Goal: Communication & Community: Answer question/provide support

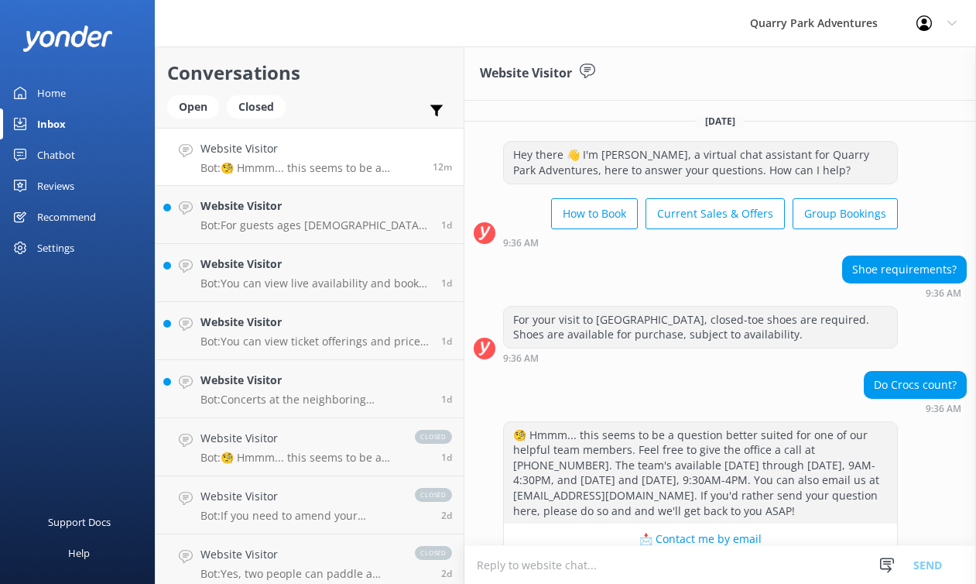
scroll to position [63, 0]
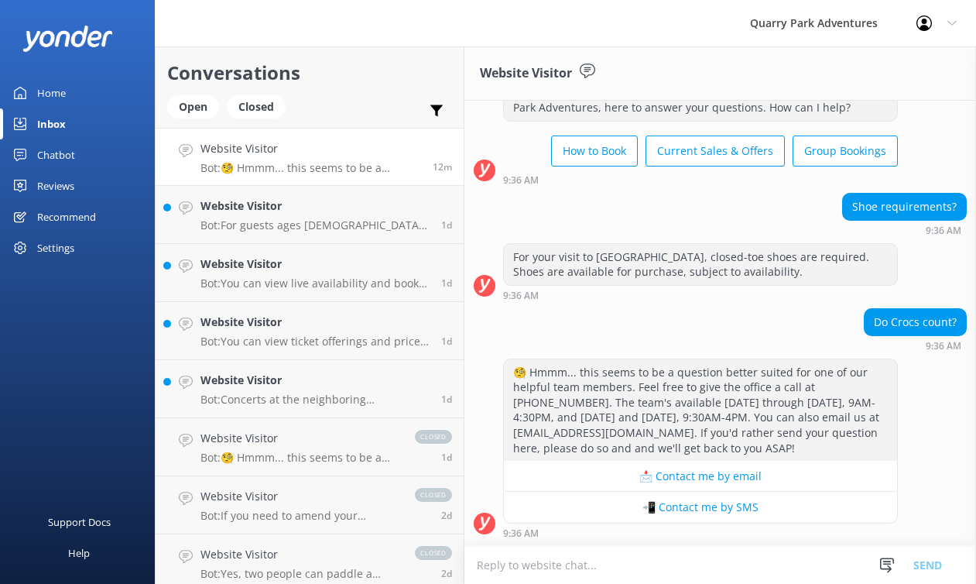
click at [560, 564] on textarea at bounding box center [721, 565] width 512 height 38
click at [887, 556] on div at bounding box center [887, 565] width 23 height 23
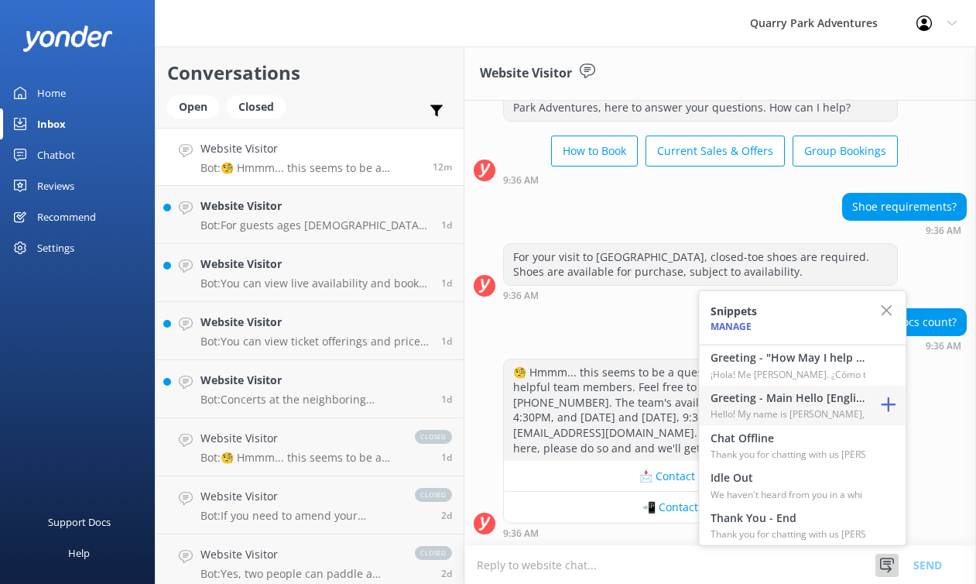
click at [788, 402] on h4 "Greeting - Main Hello [English]" at bounding box center [788, 397] width 155 height 17
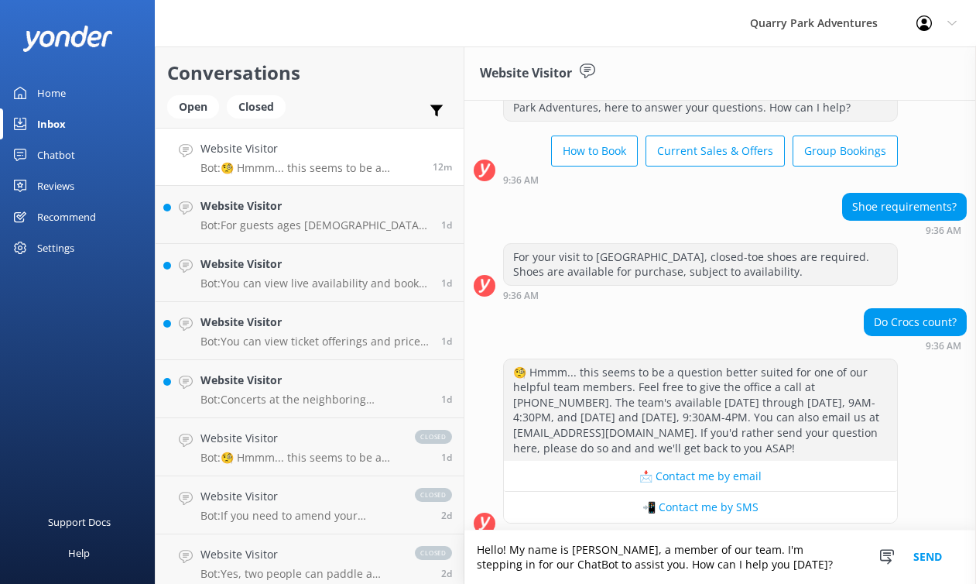
scroll to position [78, 0]
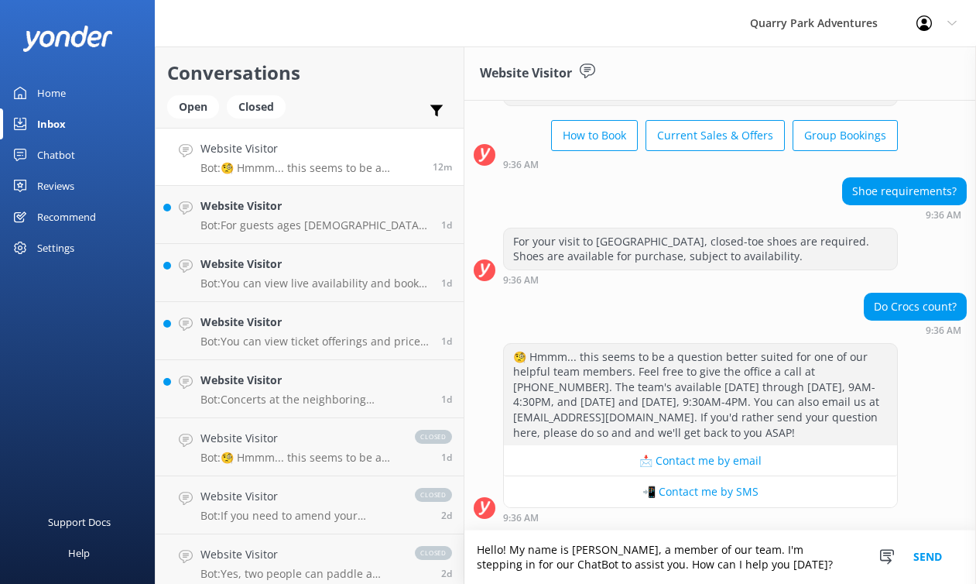
drag, startPoint x: 732, startPoint y: 568, endPoint x: 592, endPoint y: 564, distance: 139.4
click at [592, 564] on textarea "Hello! My name is [PERSON_NAME], a member of our team. I'm stepping in for our …" at bounding box center [721, 556] width 512 height 53
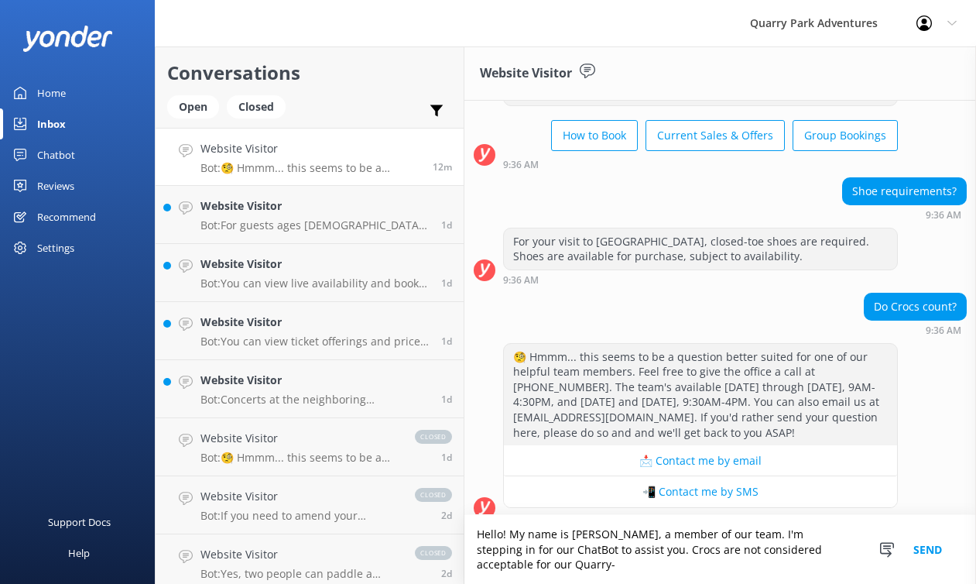
scroll to position [94, 0]
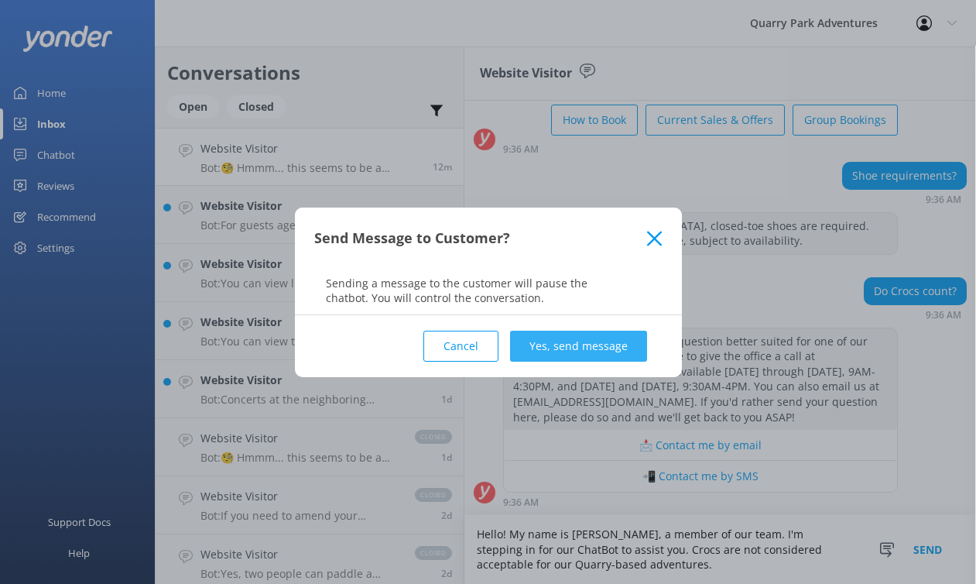
type textarea "Hello! My name is [PERSON_NAME], a member of our team. I'm stepping in for our …"
click at [616, 348] on button "Yes, send message" at bounding box center [578, 346] width 137 height 31
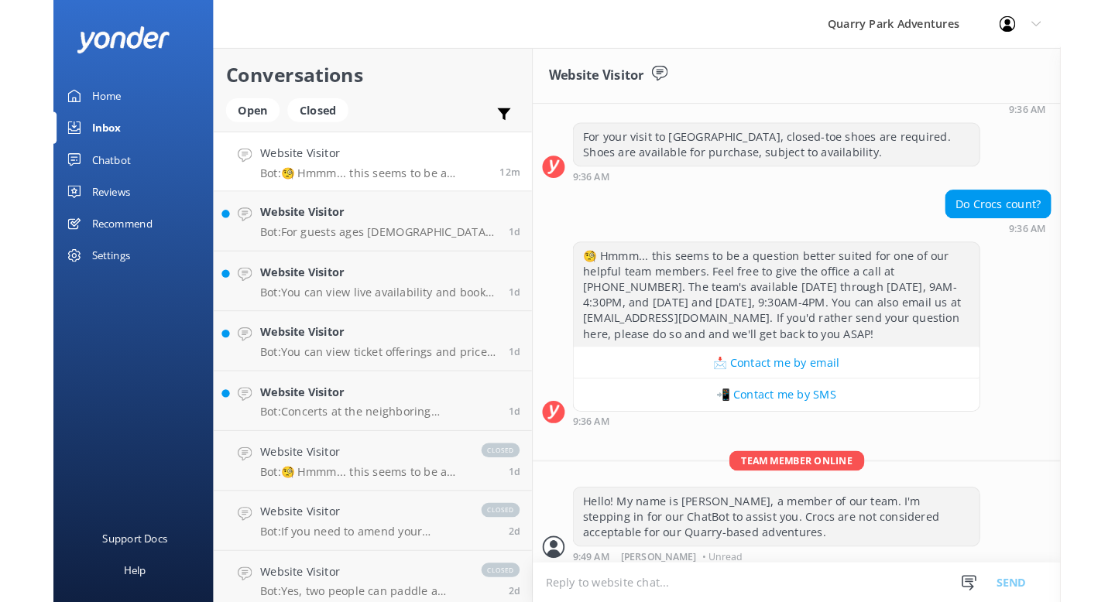
scroll to position [194, 0]
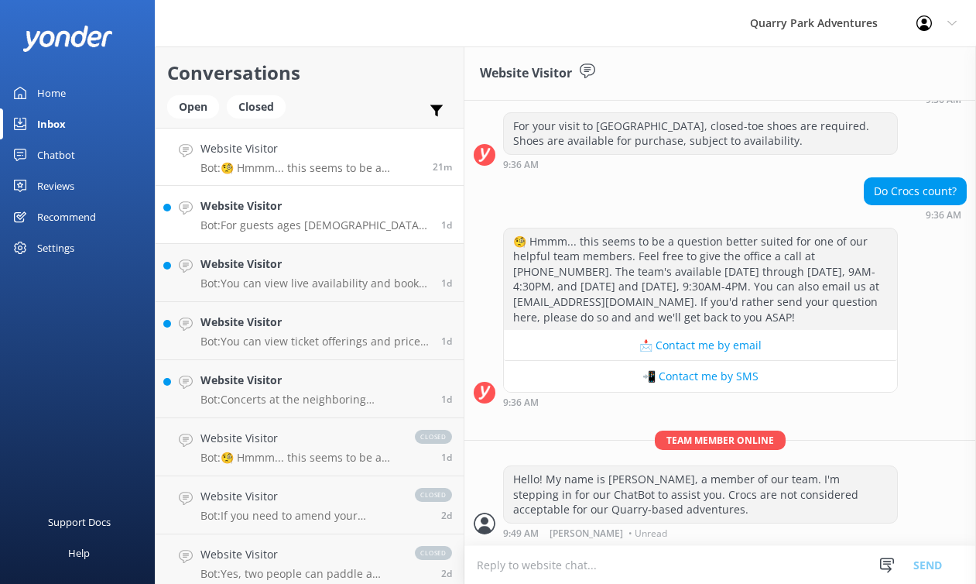
click at [318, 221] on p "Bot: For guests ages [DEMOGRAPHIC_DATA] and younger, they must be accompanied b…" at bounding box center [315, 225] width 229 height 14
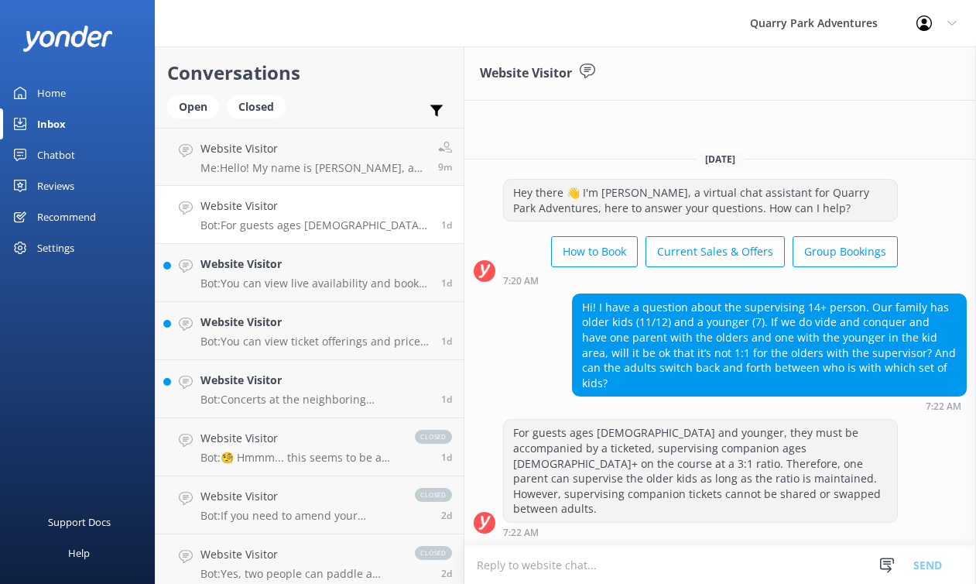
click at [375, 211] on h4 "Website Visitor" at bounding box center [315, 205] width 229 height 17
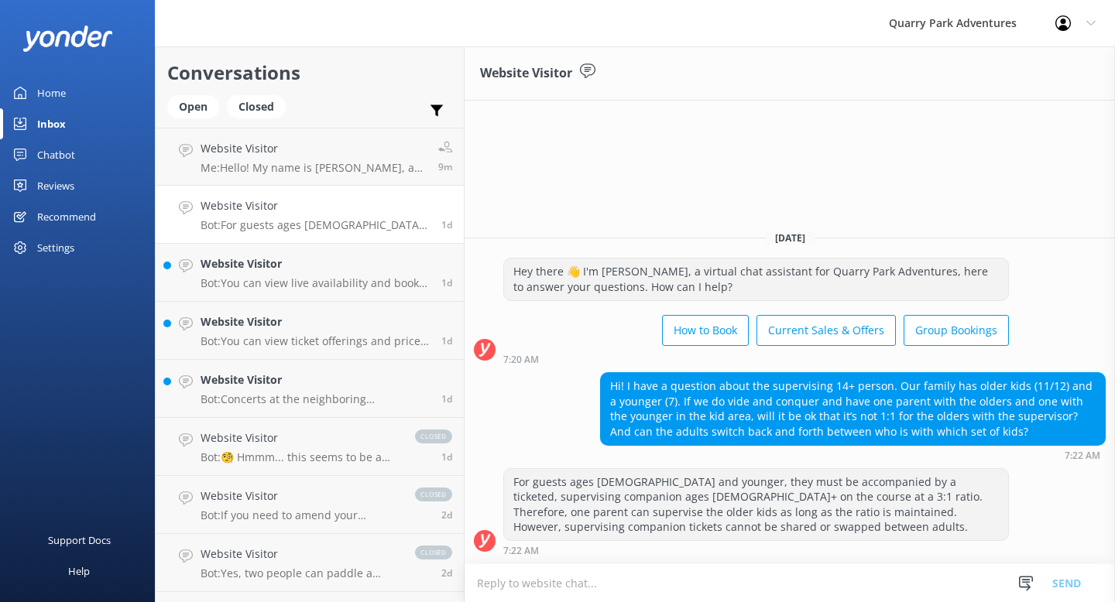
click at [276, 221] on p "Bot: For guests ages [DEMOGRAPHIC_DATA] and younger, they must be accompanied b…" at bounding box center [315, 225] width 229 height 14
click at [319, 160] on div "Website Visitor Me: Hello! My name is [PERSON_NAME], a member of our team. I'm …" at bounding box center [314, 156] width 226 height 33
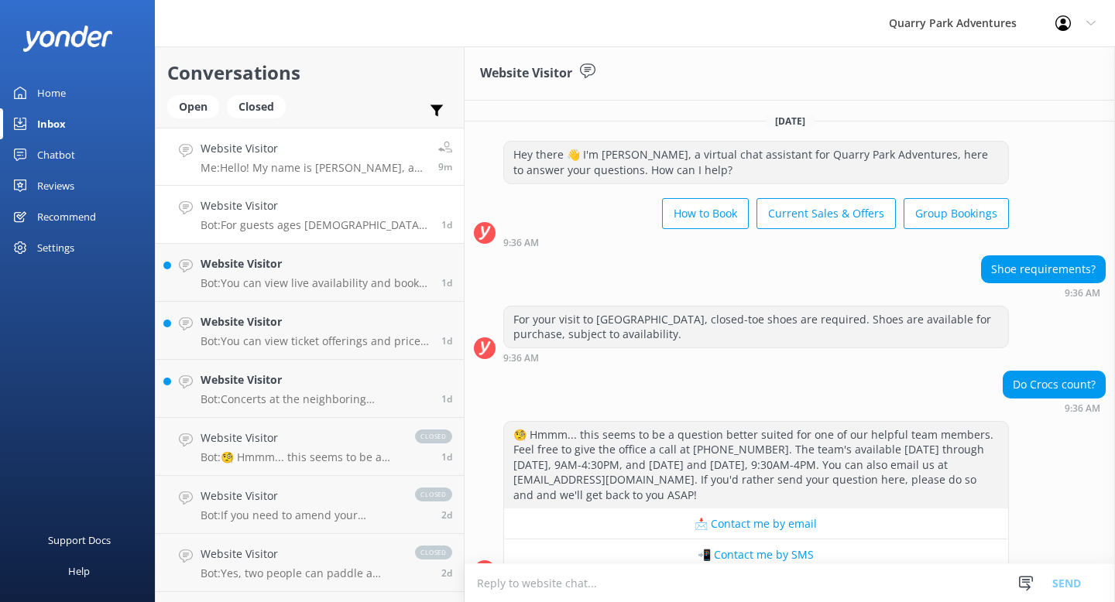
click at [299, 209] on h4 "Website Visitor" at bounding box center [315, 205] width 229 height 17
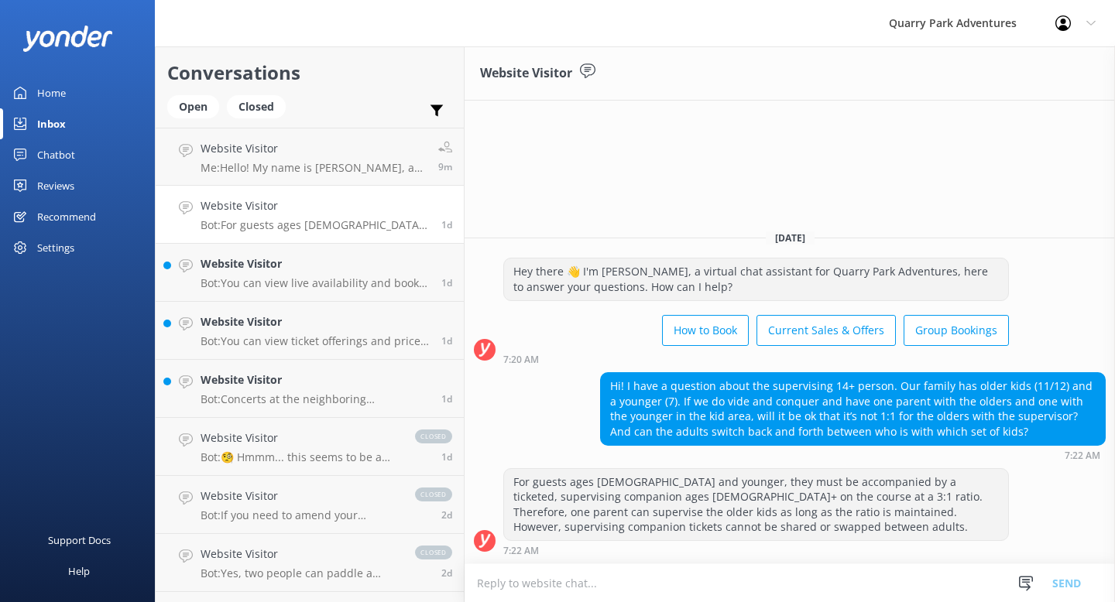
click at [195, 123] on div "Open Closed" at bounding box center [230, 113] width 126 height 37
click at [193, 114] on div "Open" at bounding box center [193, 106] width 52 height 23
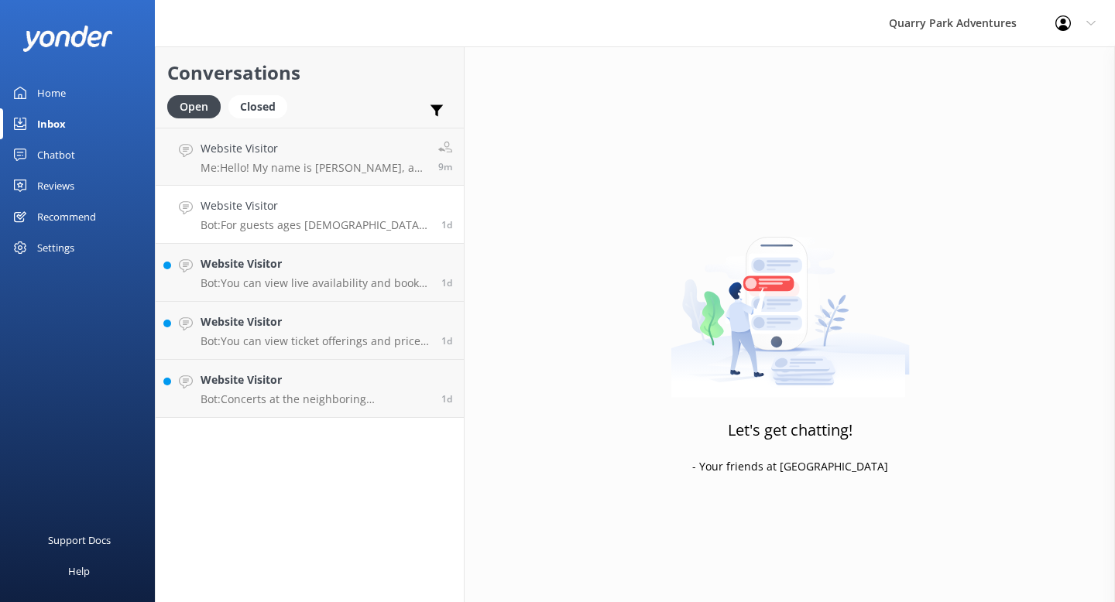
click at [318, 206] on h4 "Website Visitor" at bounding box center [315, 205] width 229 height 17
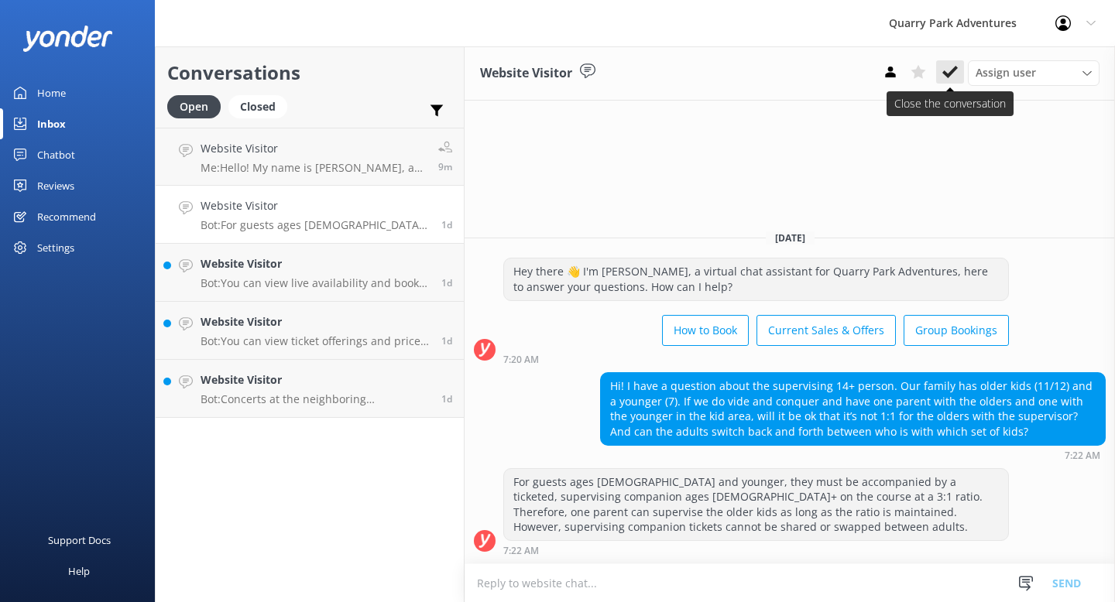
click at [946, 77] on icon at bounding box center [949, 71] width 15 height 15
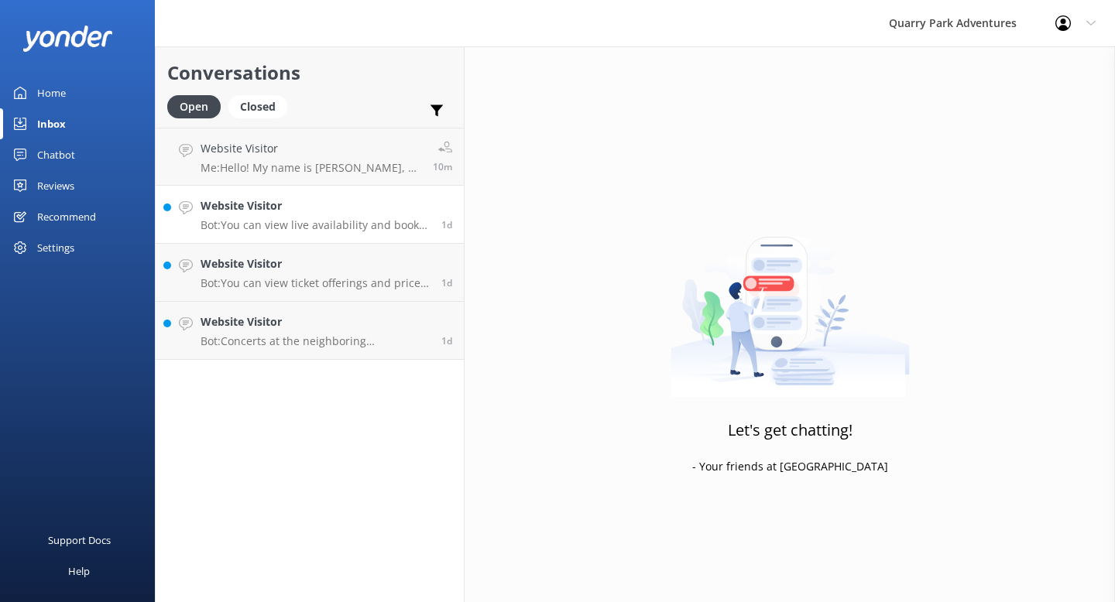
click at [257, 228] on p "Bot: You can view live availability and book the Pick 3 Ticket online at [URL][…" at bounding box center [315, 225] width 229 height 14
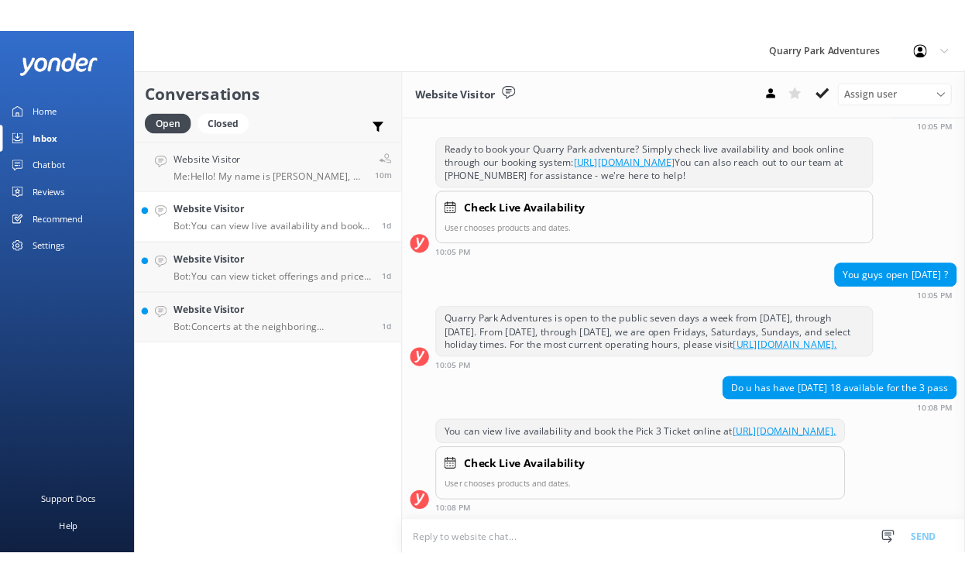
scroll to position [212, 0]
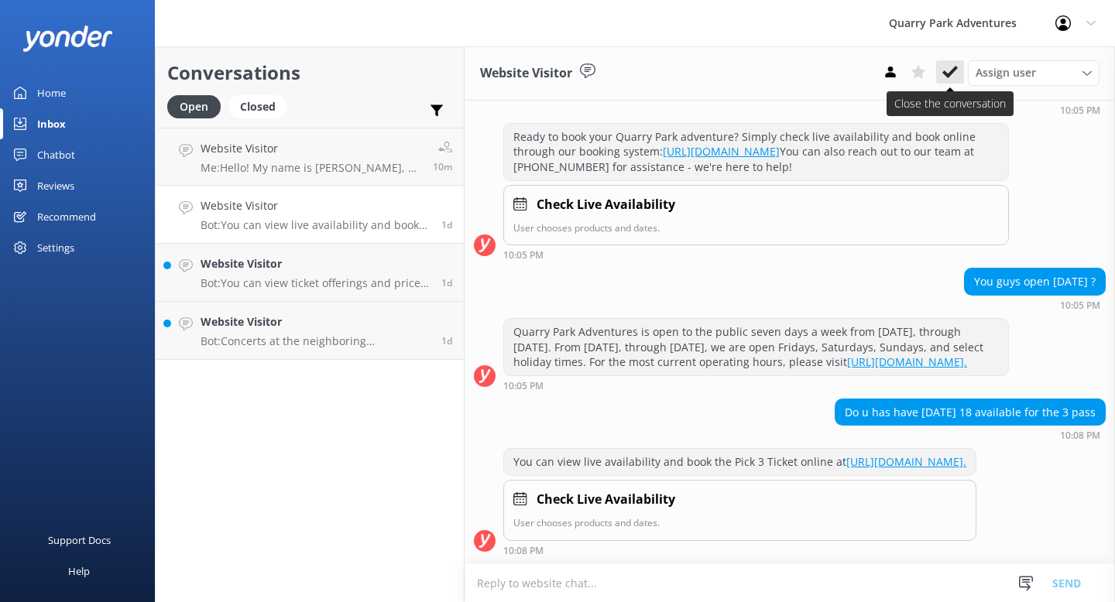
click at [951, 71] on use at bounding box center [949, 72] width 15 height 12
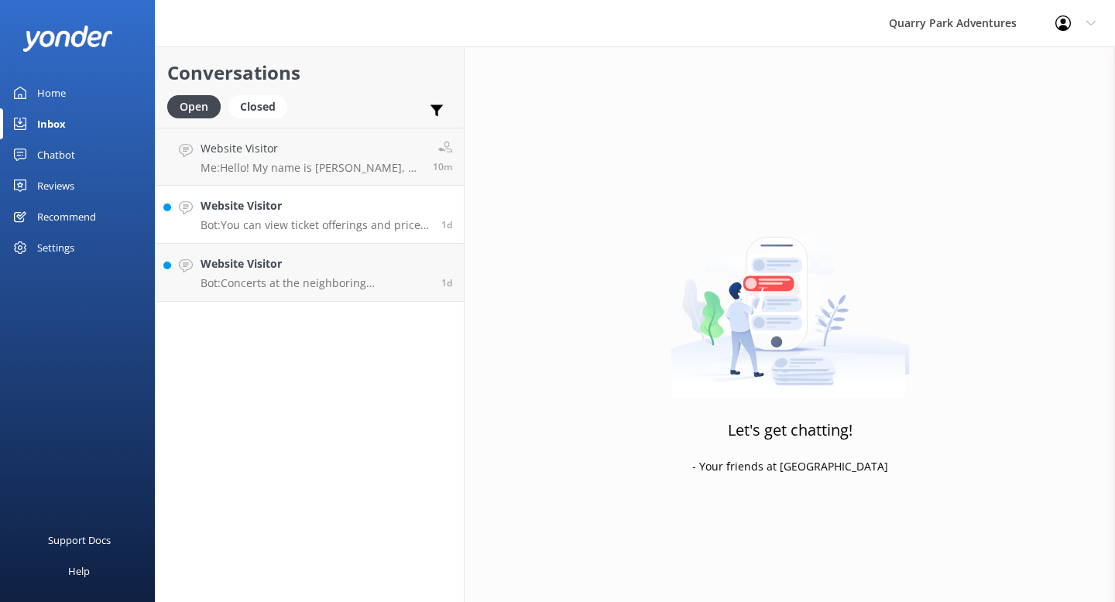
click at [324, 218] on p "Bot: You can view ticket offerings and prices, and book tickets online at [URL]…" at bounding box center [315, 225] width 229 height 14
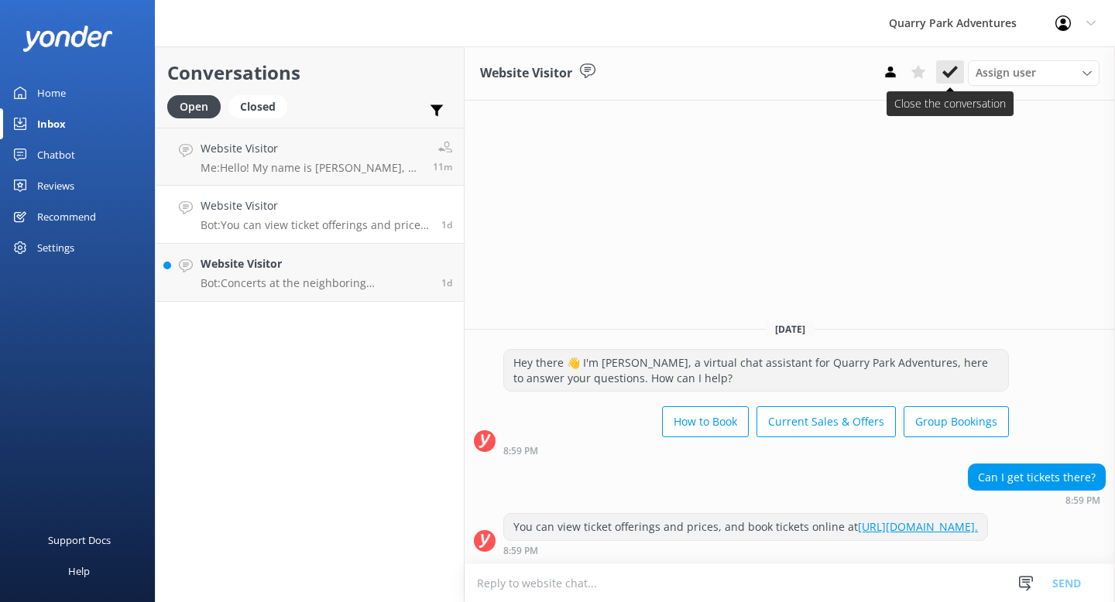
click at [945, 70] on icon at bounding box center [949, 71] width 15 height 15
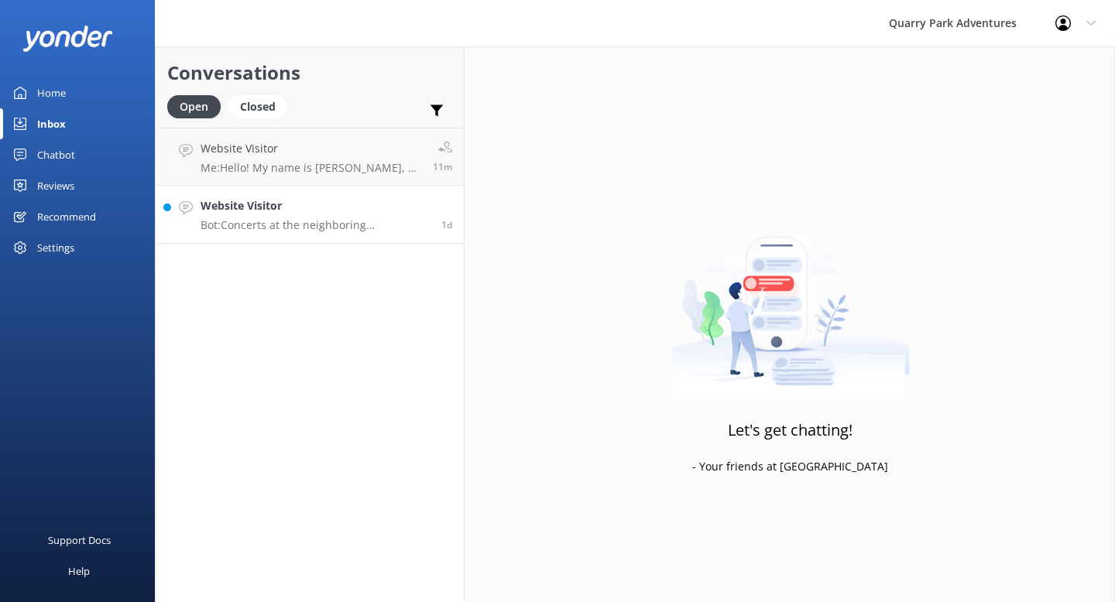
click at [348, 211] on h4 "Website Visitor" at bounding box center [315, 205] width 229 height 17
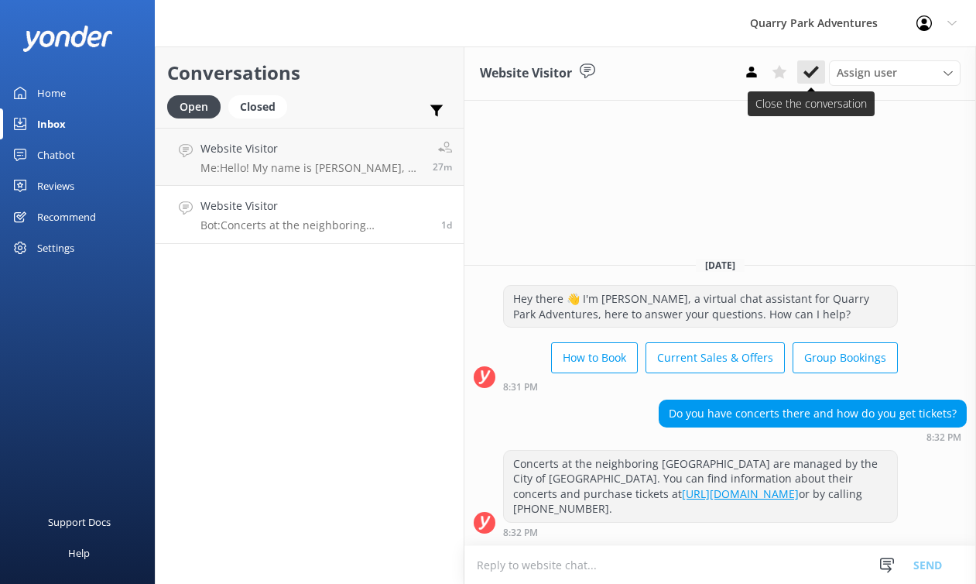
click at [807, 70] on icon at bounding box center [811, 71] width 15 height 15
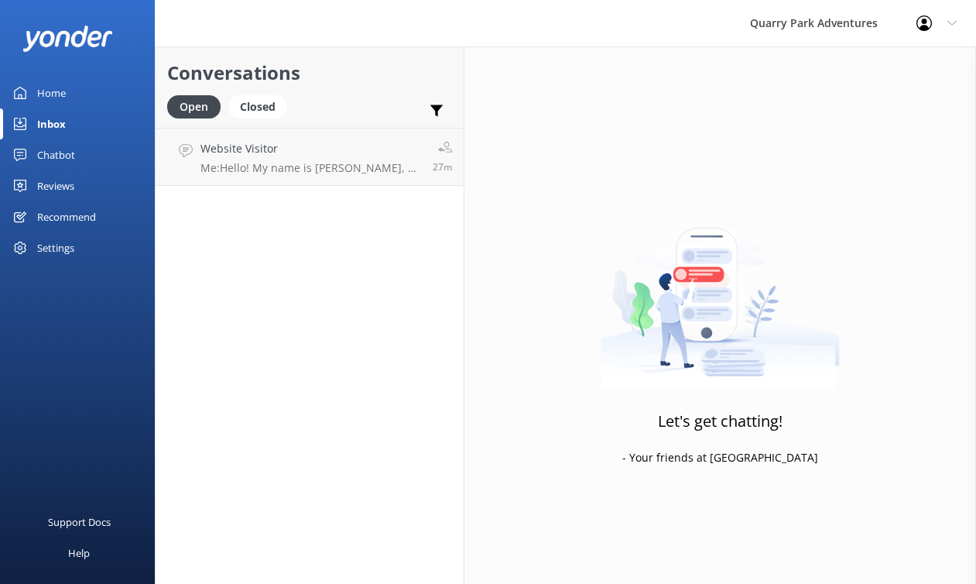
click at [67, 151] on div "Chatbot" at bounding box center [56, 154] width 38 height 31
